Goal: Task Accomplishment & Management: Use online tool/utility

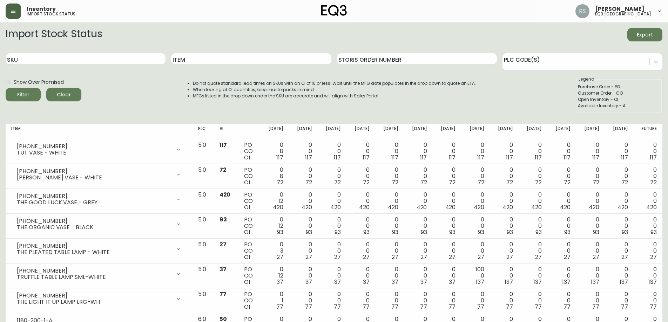
click at [9, 14] on button "button" at bounding box center [13, 11] width 15 height 15
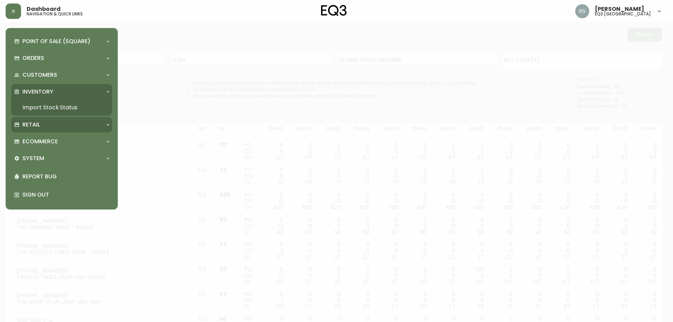
click at [53, 123] on div "Retail" at bounding box center [58, 125] width 88 height 8
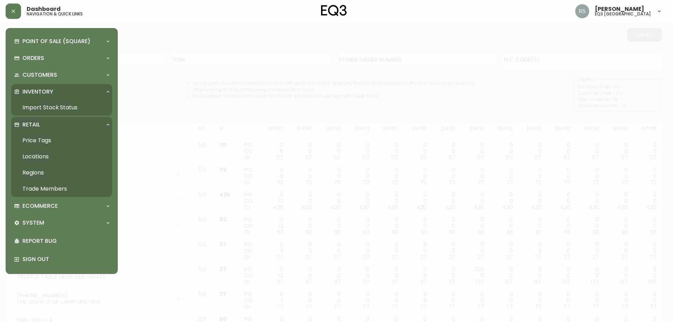
click at [39, 136] on link "Price Tags" at bounding box center [61, 140] width 101 height 16
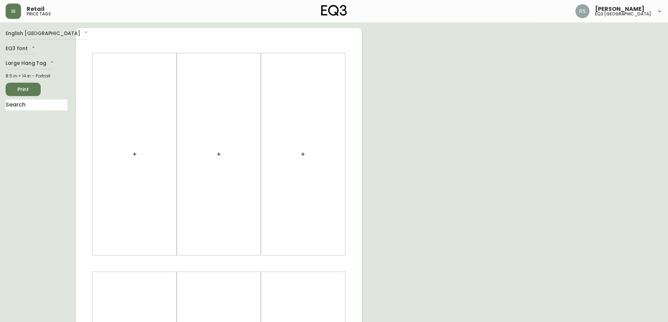
click at [6, 4] on button "button" at bounding box center [13, 11] width 15 height 15
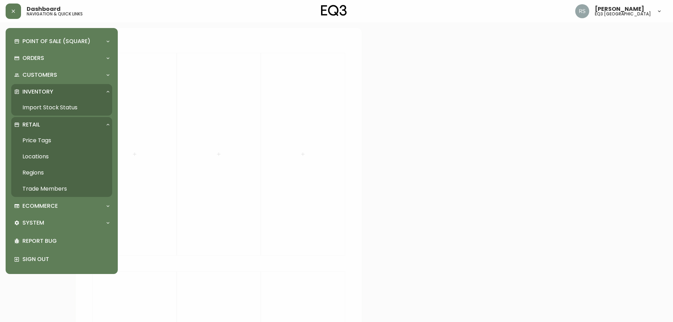
click at [105, 121] on div "Retail" at bounding box center [61, 124] width 101 height 15
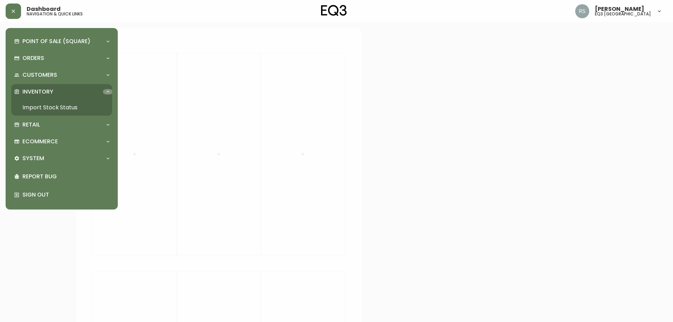
click at [104, 93] on div at bounding box center [107, 92] width 11 height 6
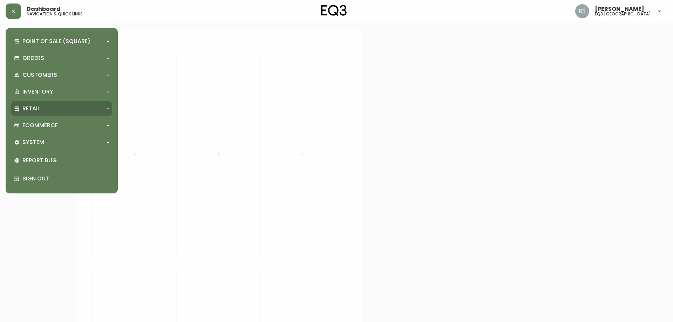
click at [43, 104] on div "Retail" at bounding box center [61, 108] width 101 height 15
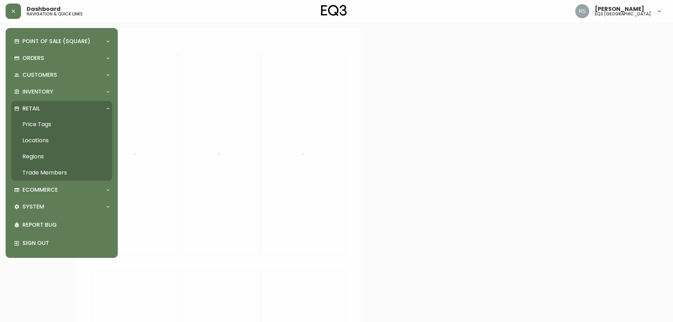
click at [29, 123] on link "Price Tags" at bounding box center [61, 124] width 101 height 16
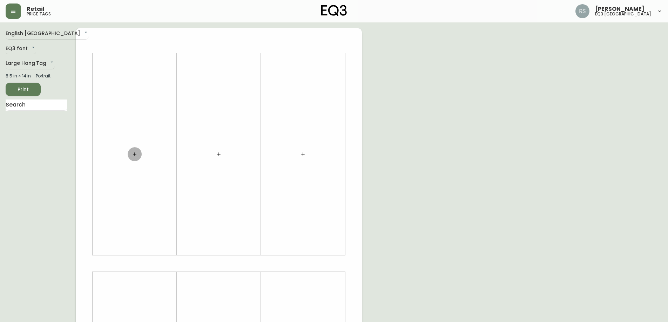
click at [137, 156] on icon "button" at bounding box center [135, 154] width 6 height 6
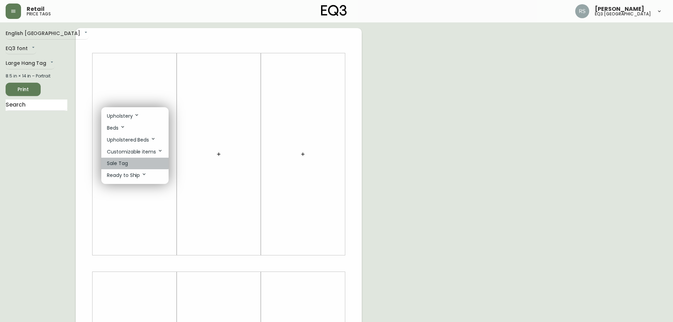
click at [126, 161] on p "Sale Tag" at bounding box center [117, 163] width 21 height 7
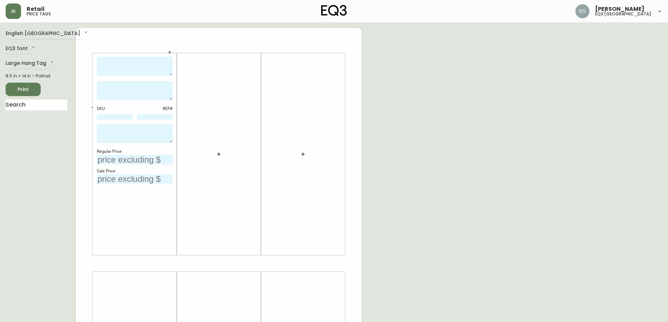
click at [128, 66] on textarea at bounding box center [135, 66] width 76 height 19
type textarea "s"
type textarea "SPY SQUARE MIRROR - BLACK"
click at [107, 87] on textarea at bounding box center [135, 90] width 76 height 19
type textarea "t"
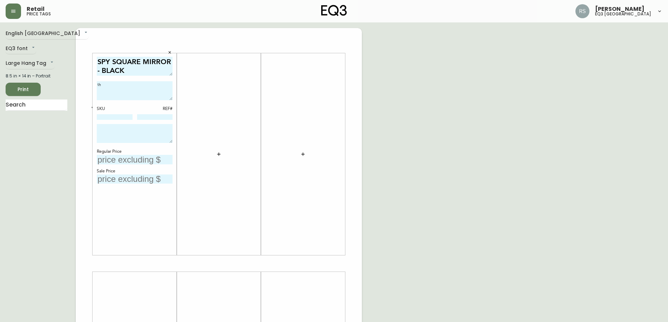
type textarea "t"
drag, startPoint x: 122, startPoint y: 111, endPoint x: 122, endPoint y: 116, distance: 4.6
click at [122, 113] on div "SKU REF#" at bounding box center [135, 113] width 76 height 15
click at [122, 116] on input at bounding box center [115, 117] width 36 height 6
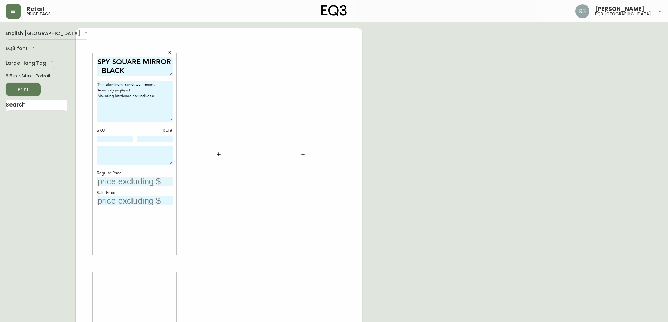
drag, startPoint x: 170, startPoint y: 98, endPoint x: 169, endPoint y: 120, distance: 21.8
click at [169, 120] on textarea "Thin aluminum frame, wall mount. Assembly required. Mounting hardware not inclu…" at bounding box center [135, 101] width 76 height 41
click at [126, 115] on textarea "Thin aluminum frame, wall mount. Assembly required. Mounting hardware not inclu…" at bounding box center [135, 101] width 76 height 41
click at [122, 108] on textarea "Thin aluminum frame, wall mount. Assembly required. Mounting hardware not inclu…" at bounding box center [135, 101] width 76 height 41
click at [159, 96] on textarea "Thin aluminum frame, wall mount. Assembly required. Mounting hardware not inclu…" at bounding box center [135, 101] width 76 height 41
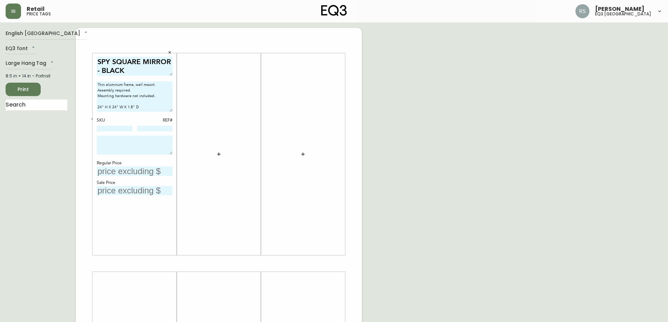
drag, startPoint x: 171, startPoint y: 121, endPoint x: 170, endPoint y: 111, distance: 10.2
click at [170, 111] on textarea "Thin aluminum frame, wall mount. Assembly required. Mounting hardware not inclu…" at bounding box center [135, 96] width 76 height 30
type textarea "Thin aluminum frame, wall mount. Assembly required. Mounting hardware not inclu…"
click at [259, 99] on div at bounding box center [219, 154] width 84 height 202
click at [121, 128] on input at bounding box center [115, 129] width 36 height 6
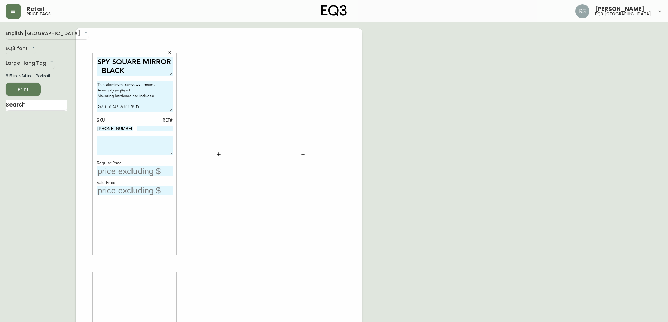
type input "[PHONE_NUMBER]"
click at [152, 130] on input at bounding box center [155, 129] width 36 height 6
click at [108, 145] on textarea at bounding box center [135, 145] width 76 height 19
type textarea "d"
type textarea "DISCONTUNUED. FINAL SALE."
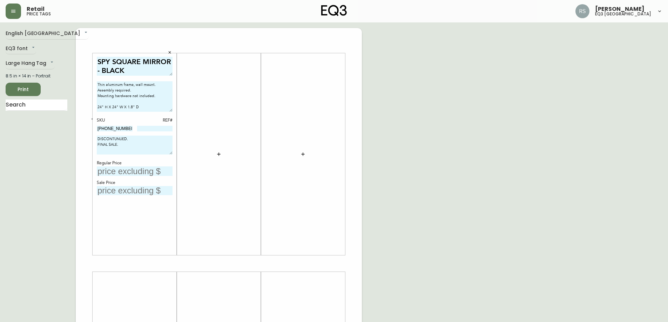
click at [454, 120] on div "English Canada en_CA EQ3 font EQ3 Large Hang Tag large 8.5 in × 14 in – Portrai…" at bounding box center [334, 263] width 656 height 471
click at [39, 203] on div "English [GEOGRAPHIC_DATA] en_CA EQ3 font EQ3 Large Hang Tag large 8.5 in × 14 i…" at bounding box center [41, 263] width 70 height 471
click at [164, 128] on input at bounding box center [155, 129] width 36 height 6
type input "612"
drag, startPoint x: 333, startPoint y: 141, endPoint x: 348, endPoint y: 140, distance: 15.5
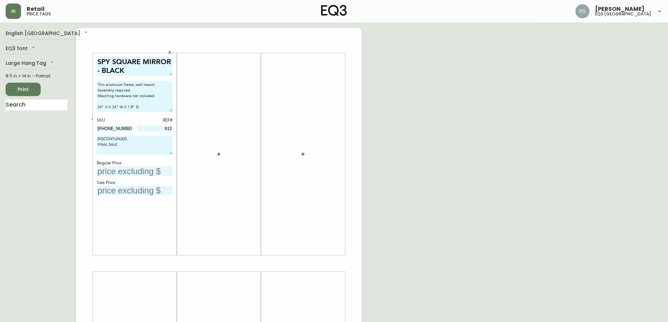
click at [340, 140] on div at bounding box center [303, 154] width 76 height 195
click at [123, 170] on input "text" at bounding box center [135, 170] width 76 height 9
type input "$179"
click at [134, 190] on input "text" at bounding box center [135, 190] width 76 height 9
type input "$89"
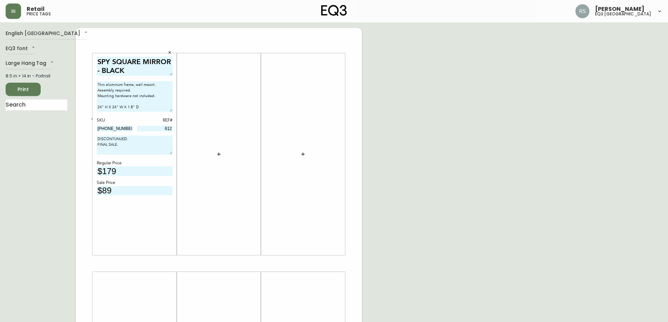
click at [505, 63] on div "English Canada en_CA EQ3 font EQ3 Large Hang Tag large 8.5 in × 14 in – Portrai…" at bounding box center [334, 263] width 656 height 471
drag, startPoint x: 496, startPoint y: 147, endPoint x: 360, endPoint y: 155, distance: 135.5
click at [495, 147] on div "English Canada en_CA EQ3 font EQ3 Large Hang Tag large 8.5 in × 14 in – Portrai…" at bounding box center [334, 263] width 656 height 471
click at [128, 177] on div "SPY SQUARE MIRROR - BLACK Thin aluminum frame, wall mount. Assembly required. M…" at bounding box center [135, 154] width 76 height 195
click at [130, 172] on input "$179" at bounding box center [135, 170] width 76 height 9
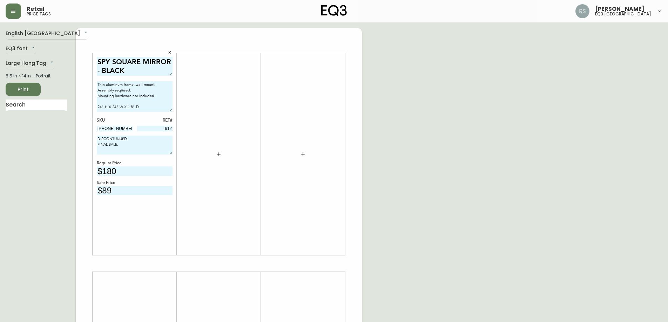
type input "$180"
click at [417, 169] on div "English Canada en_CA EQ3 font EQ3 Large Hang Tag large 8.5 in × 14 in – Portrai…" at bounding box center [334, 263] width 656 height 471
click at [24, 91] on span "Print" at bounding box center [23, 89] width 24 height 9
click at [48, 55] on div "English [GEOGRAPHIC_DATA] en_CA EQ3 font EQ3 Large Hang Tag large 8.5 in × 14 i…" at bounding box center [41, 263] width 70 height 471
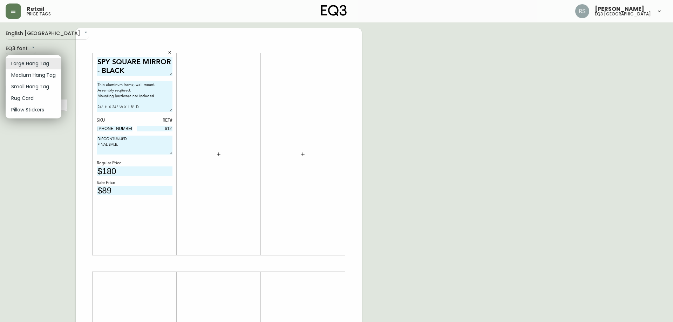
click at [46, 62] on body "Retail price tags [PERSON_NAME] eq3 [GEOGRAPHIC_DATA] English [GEOGRAPHIC_DATA]…" at bounding box center [336, 249] width 673 height 499
click at [46, 76] on li "Medium Hang Tag" at bounding box center [34, 75] width 56 height 12
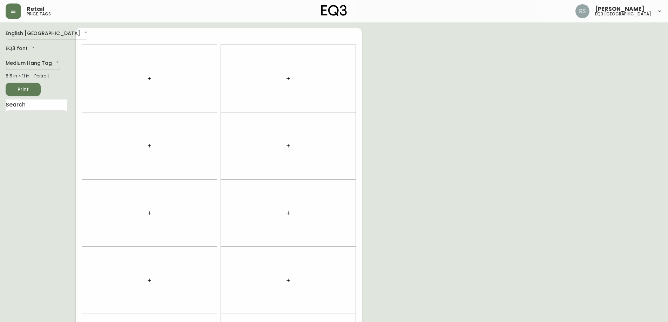
click at [50, 58] on div "English Canada en_CA EQ3 font EQ3 Medium Hang Tag medium 8.5 in × 11 in – Portr…" at bounding box center [41, 213] width 70 height 370
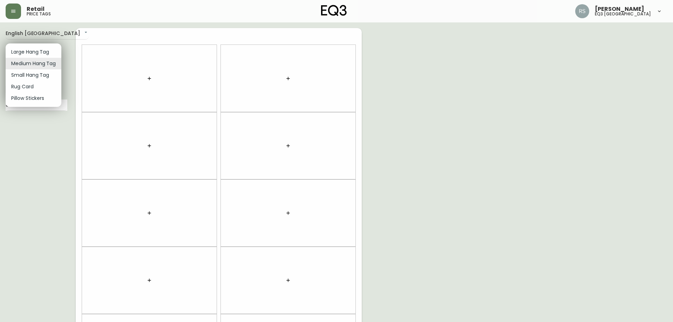
click at [50, 65] on body "Retail price tags [PERSON_NAME] eq3 [GEOGRAPHIC_DATA] English [GEOGRAPHIC_DATA]…" at bounding box center [336, 199] width 673 height 398
click at [49, 75] on li "Small Hang Tag" at bounding box center [34, 75] width 56 height 12
type input "small"
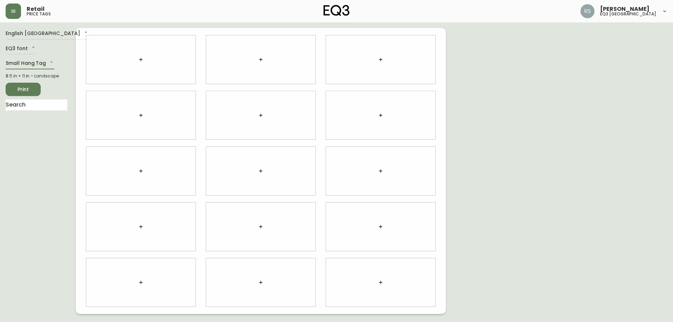
click at [150, 59] on div at bounding box center [140, 59] width 109 height 48
click at [142, 59] on icon "button" at bounding box center [141, 60] width 6 height 6
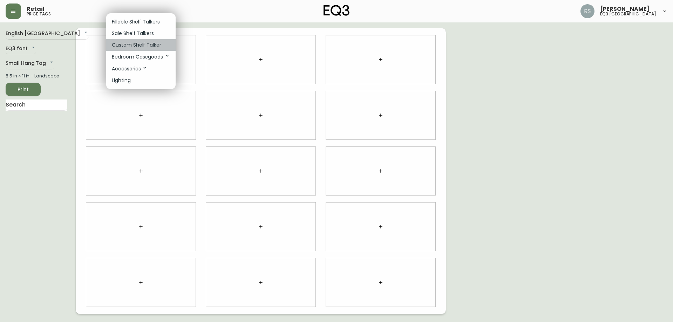
click at [146, 44] on p "Custom Shelf Talker" at bounding box center [136, 44] width 49 height 7
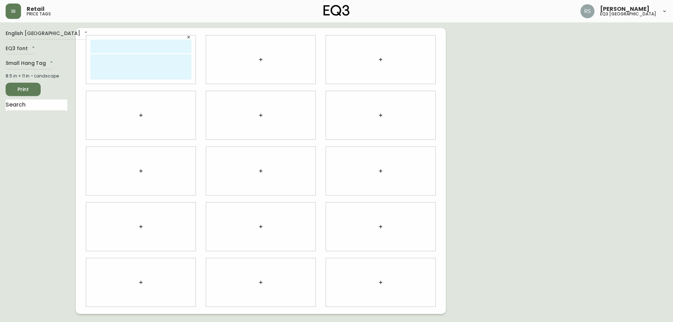
click at [188, 38] on icon "button" at bounding box center [189, 37] width 2 height 2
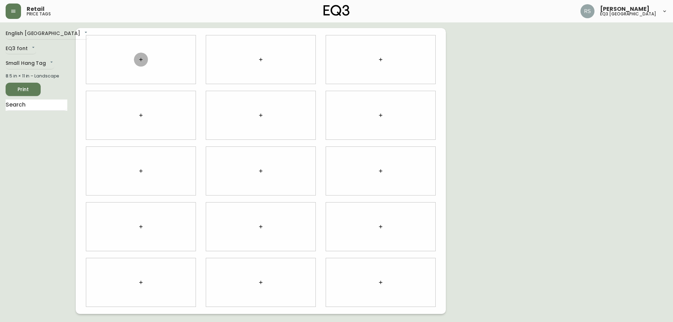
click at [142, 60] on icon "button" at bounding box center [140, 59] width 3 height 3
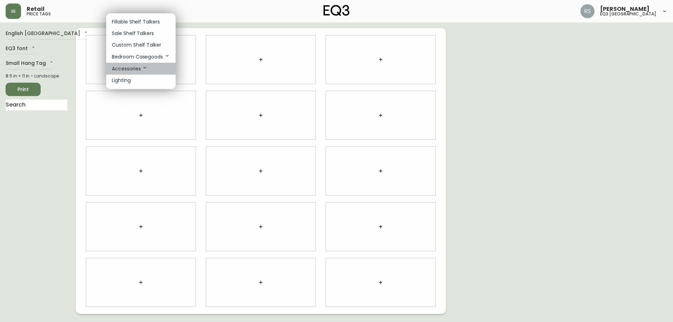
click at [135, 69] on p "Accessories" at bounding box center [130, 69] width 36 height 8
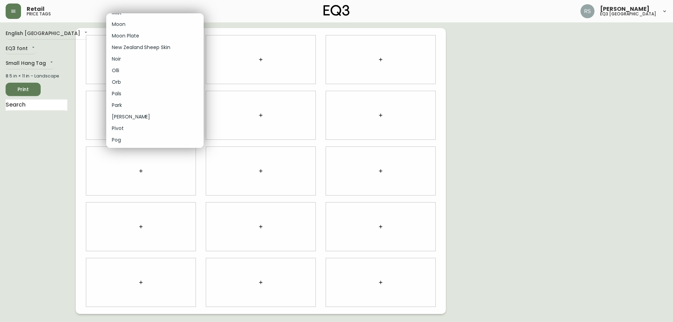
scroll to position [631, 0]
drag, startPoint x: 556, startPoint y: 96, endPoint x: 532, endPoint y: 87, distance: 26.3
click at [556, 94] on div at bounding box center [336, 161] width 673 height 322
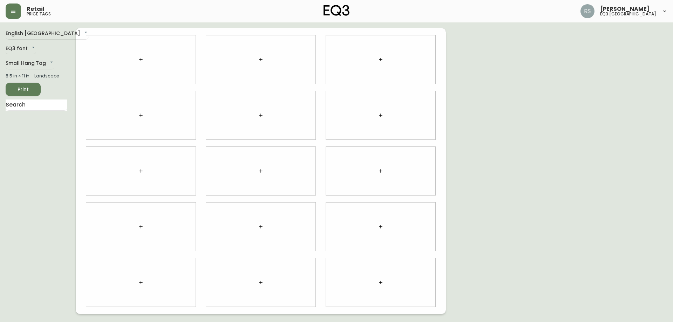
click at [140, 56] on button "button" at bounding box center [141, 60] width 14 height 14
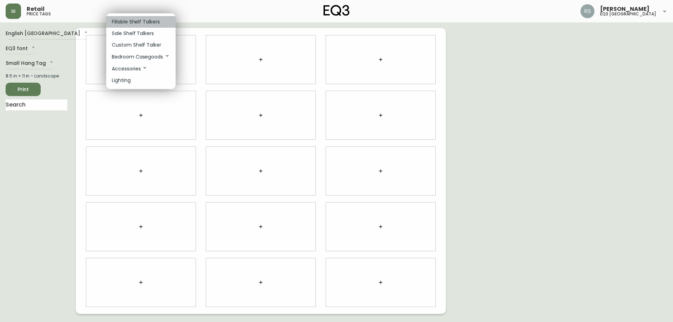
click at [137, 22] on p "Fillable Shelf Talkers" at bounding box center [136, 21] width 48 height 7
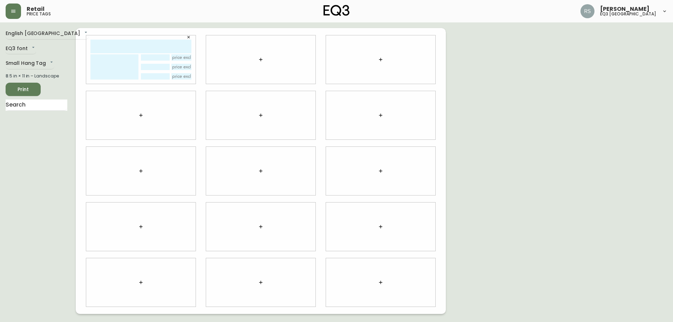
click at [189, 38] on icon "button" at bounding box center [188, 37] width 4 height 4
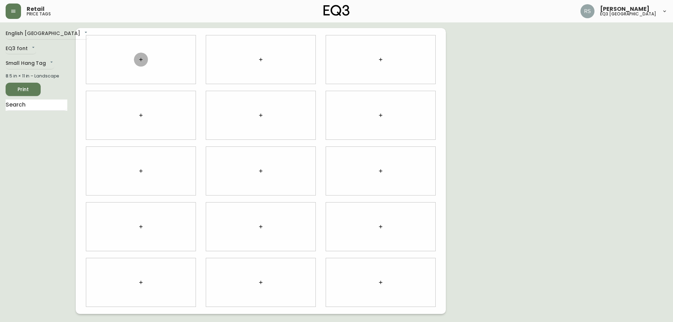
click at [143, 62] on icon "button" at bounding box center [141, 60] width 6 height 6
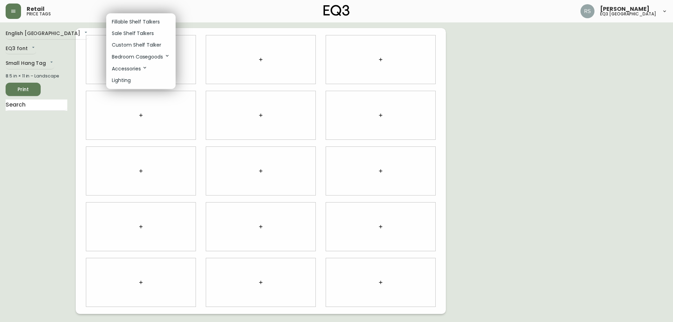
click at [27, 99] on div at bounding box center [336, 161] width 673 height 322
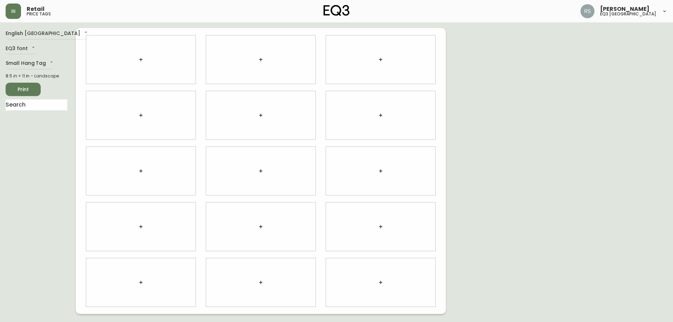
click at [30, 113] on div "Fillable Shelf Talkers Sale Shelf Talkers Custom Shelf Talker Bedroom Casegoods…" at bounding box center [336, 84] width 673 height 168
click at [31, 112] on div at bounding box center [37, 110] width 62 height 20
click at [36, 107] on input "text" at bounding box center [37, 105] width 62 height 11
type input "COSM"
click at [42, 126] on li "Cosm® Chair" at bounding box center [37, 123] width 62 height 12
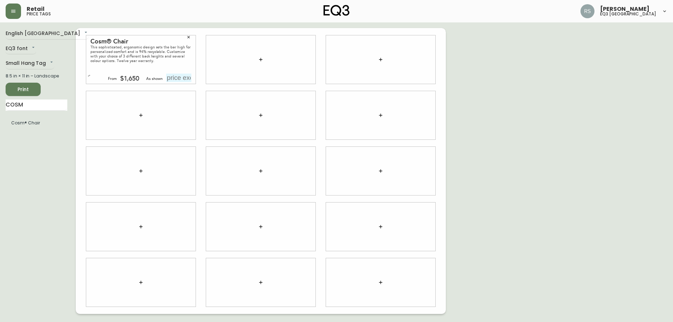
click at [176, 76] on input "text" at bounding box center [178, 78] width 25 height 8
click at [172, 79] on input "$2455" at bounding box center [178, 78] width 25 height 8
click at [175, 76] on input "$2455" at bounding box center [178, 78] width 25 height 8
click at [498, 138] on div "English Canada en_CA EQ3 font EQ3 Small Hang Tag small 8.5 in × 11 in – Landsca…" at bounding box center [337, 171] width 662 height 286
click at [188, 78] on input "$2455" at bounding box center [178, 78] width 25 height 8
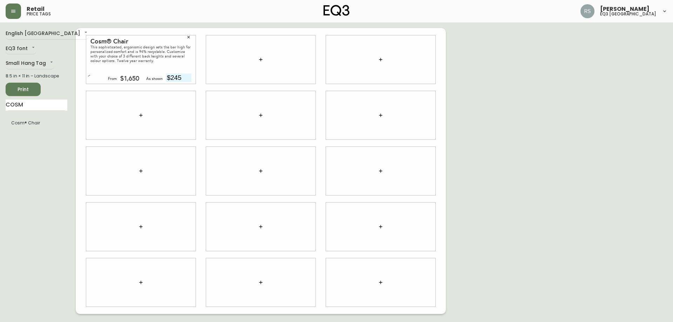
type input "$2455"
click at [559, 128] on div "English Canada en_CA EQ3 font EQ3 Small Hang Tag small 8.5 in × 11 in – Landsca…" at bounding box center [337, 171] width 662 height 286
click at [65, 179] on div "English Canada en_CA EQ3 font EQ3 Small Hang Tag small 8.5 in × 11 in – Landsca…" at bounding box center [41, 171] width 70 height 286
click at [34, 89] on span "Print" at bounding box center [23, 89] width 24 height 9
